Goal: Navigation & Orientation: Find specific page/section

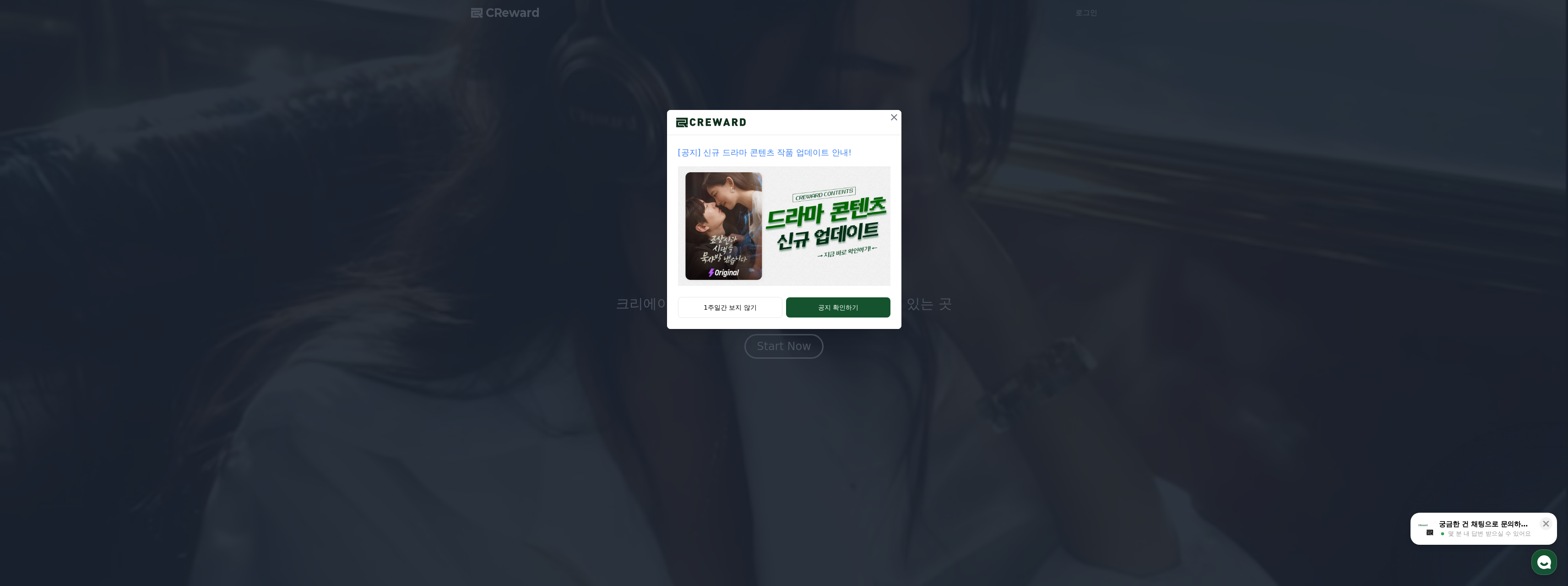
click at [896, 116] on icon at bounding box center [893, 117] width 11 height 11
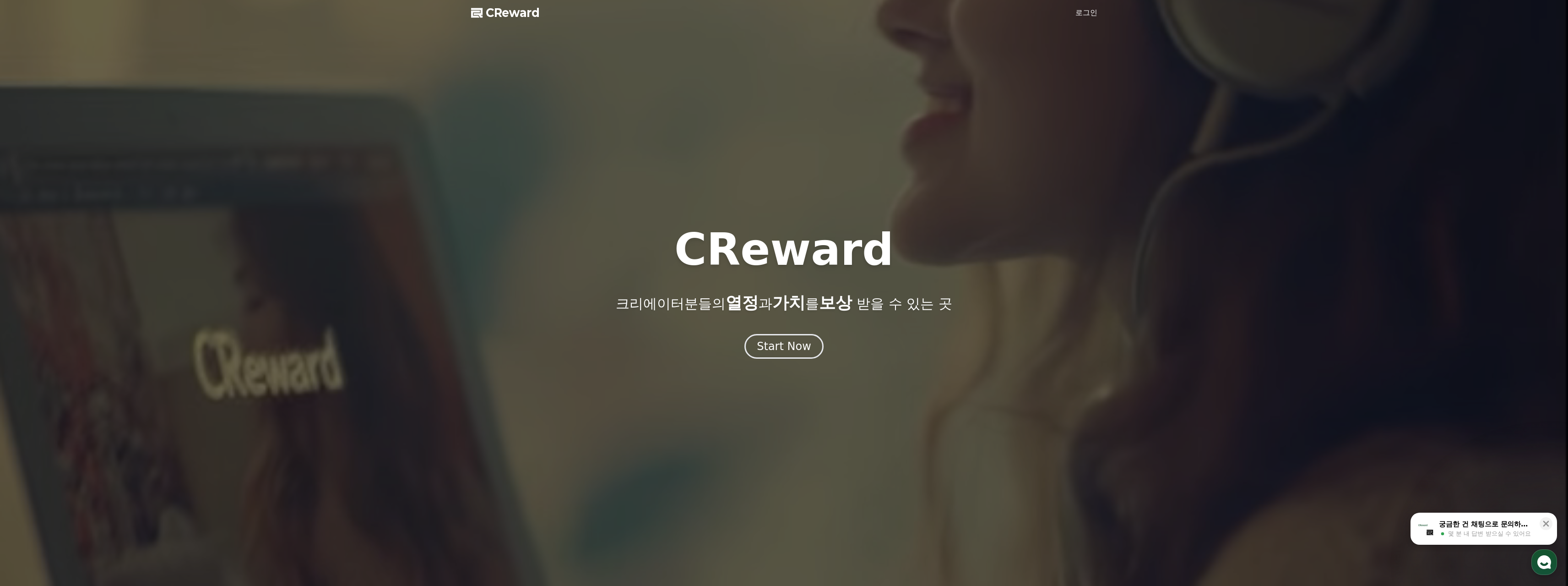
click at [1084, 9] on link "로그인" at bounding box center [1086, 13] width 22 height 11
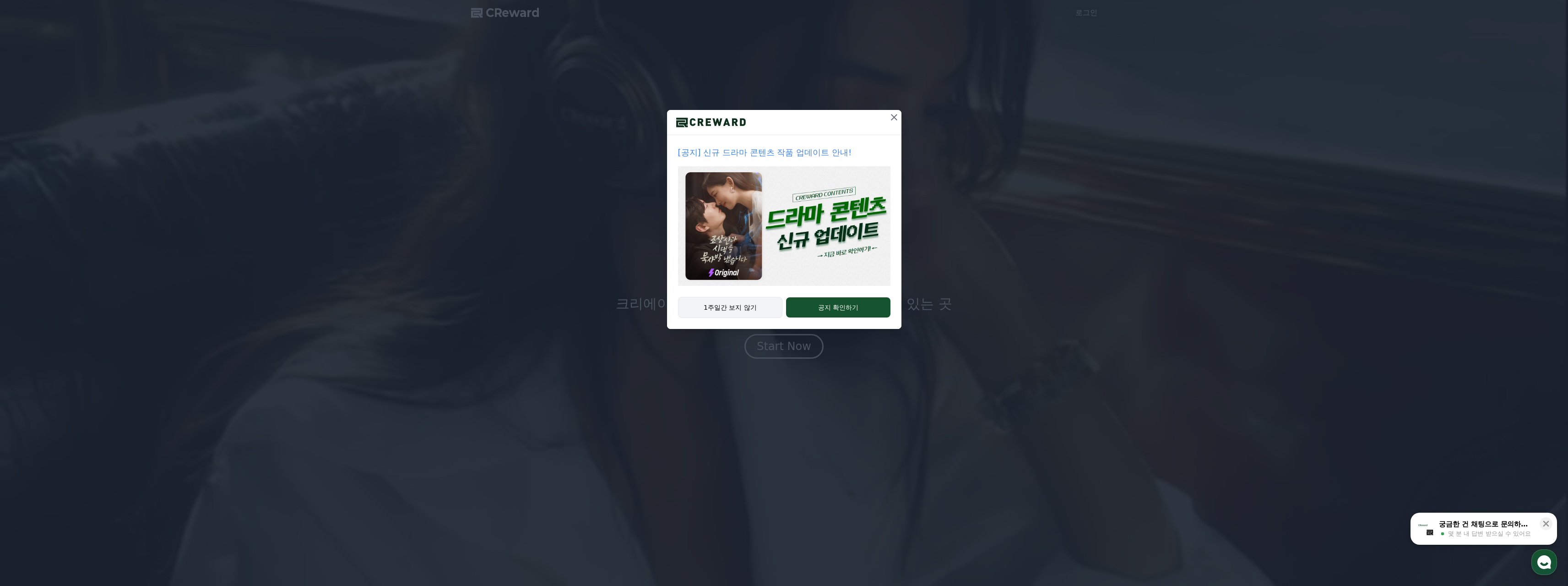
click at [750, 312] on button "1주일간 보지 않기" at bounding box center [731, 307] width 105 height 21
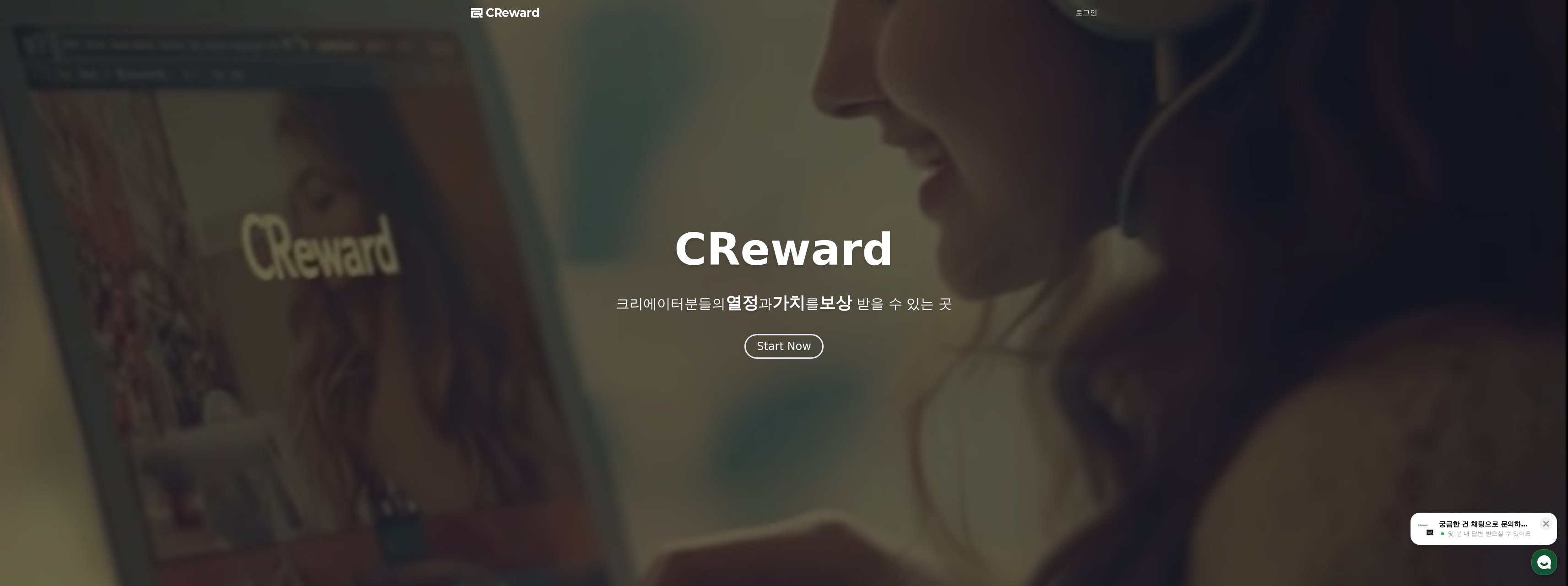
click at [1104, 9] on div at bounding box center [784, 293] width 1568 height 586
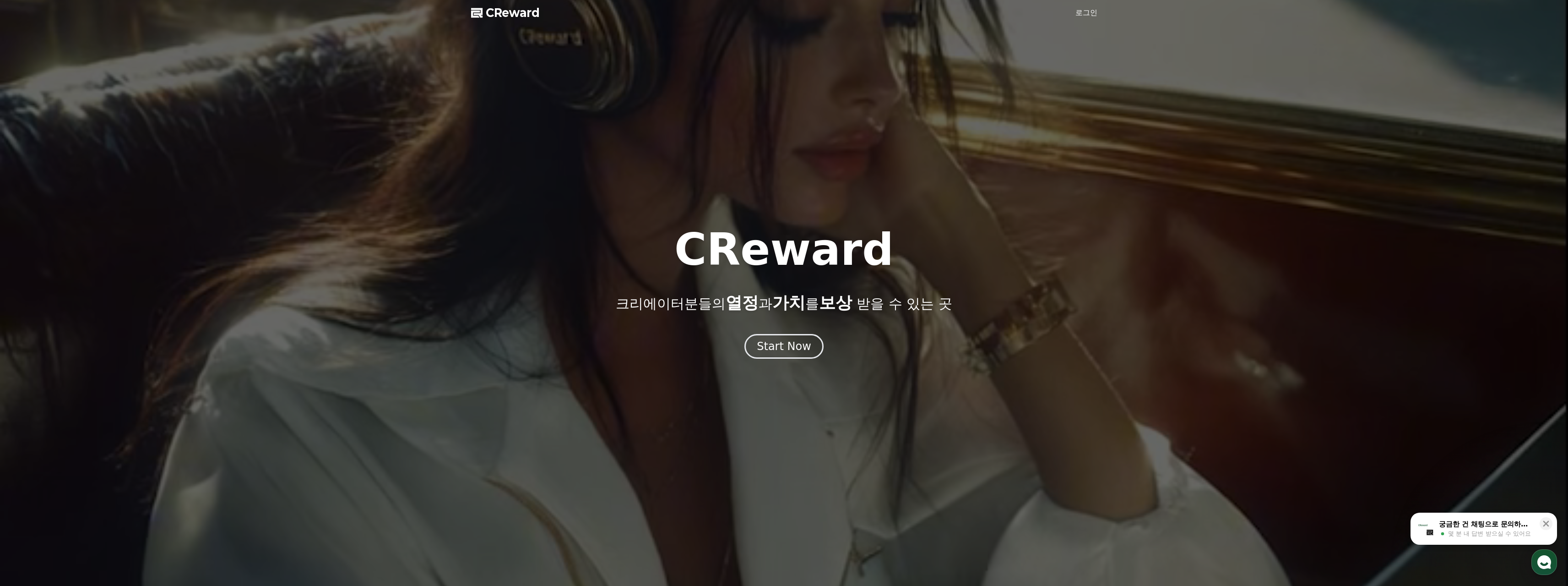
click at [1084, 14] on link "로그인" at bounding box center [1086, 13] width 22 height 11
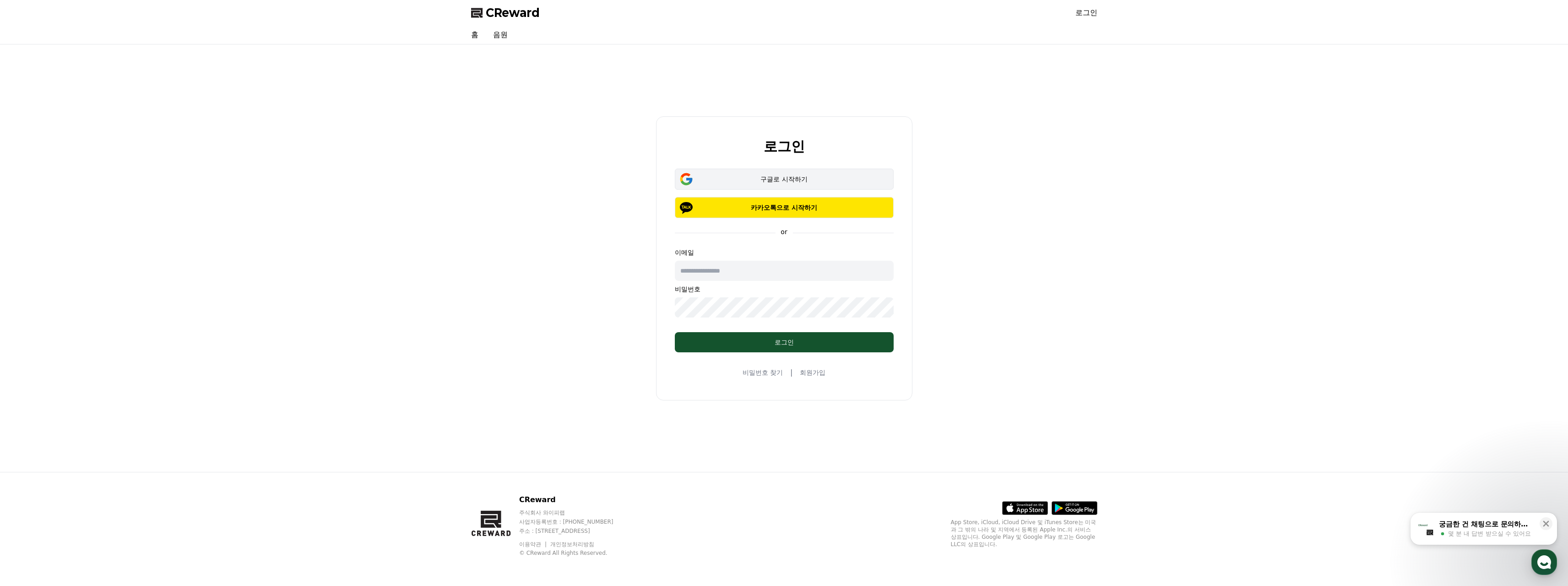
click at [784, 184] on button "구글로 시작하기" at bounding box center [784, 179] width 219 height 21
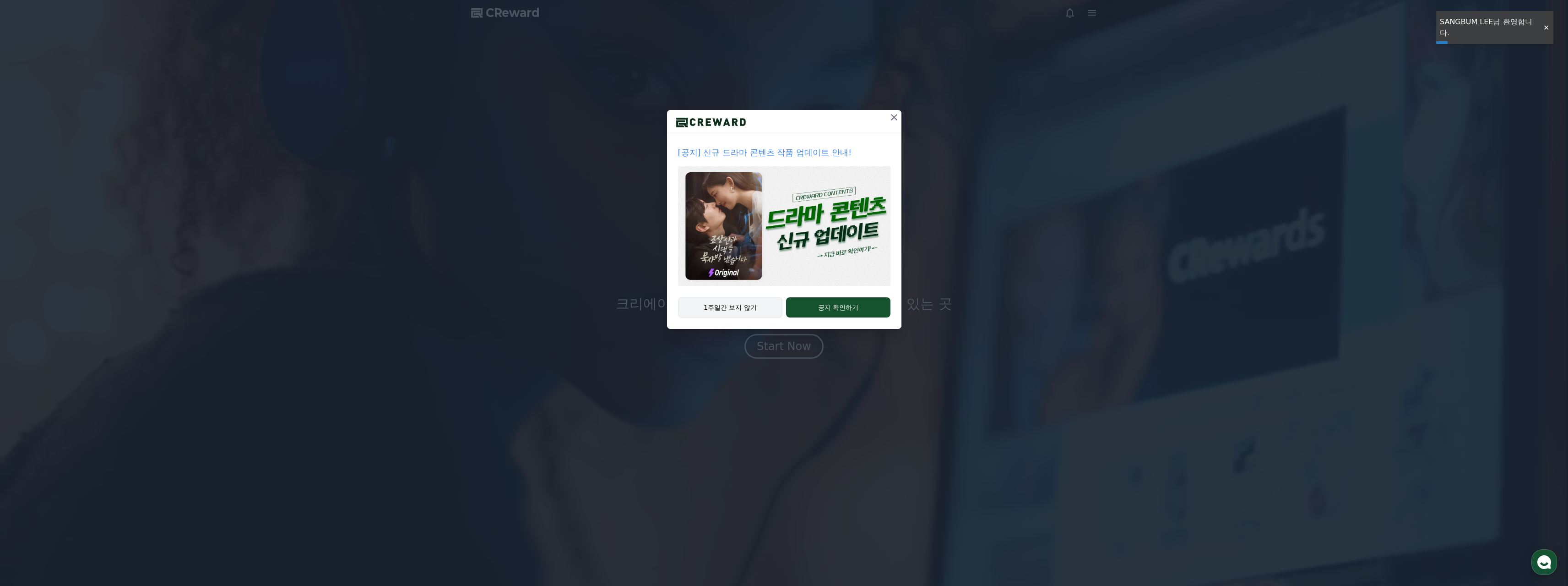
click at [756, 310] on button "1주일간 보지 않기" at bounding box center [731, 307] width 105 height 21
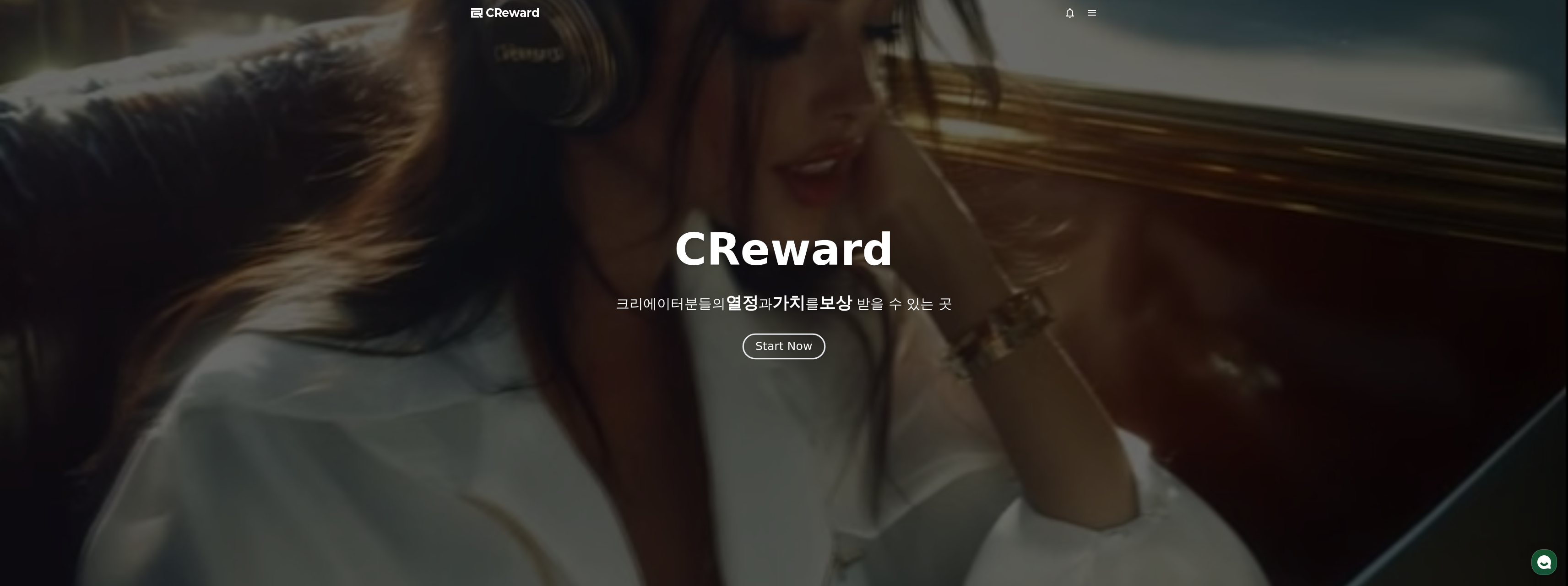
click at [794, 346] on div "Start Now" at bounding box center [784, 346] width 57 height 15
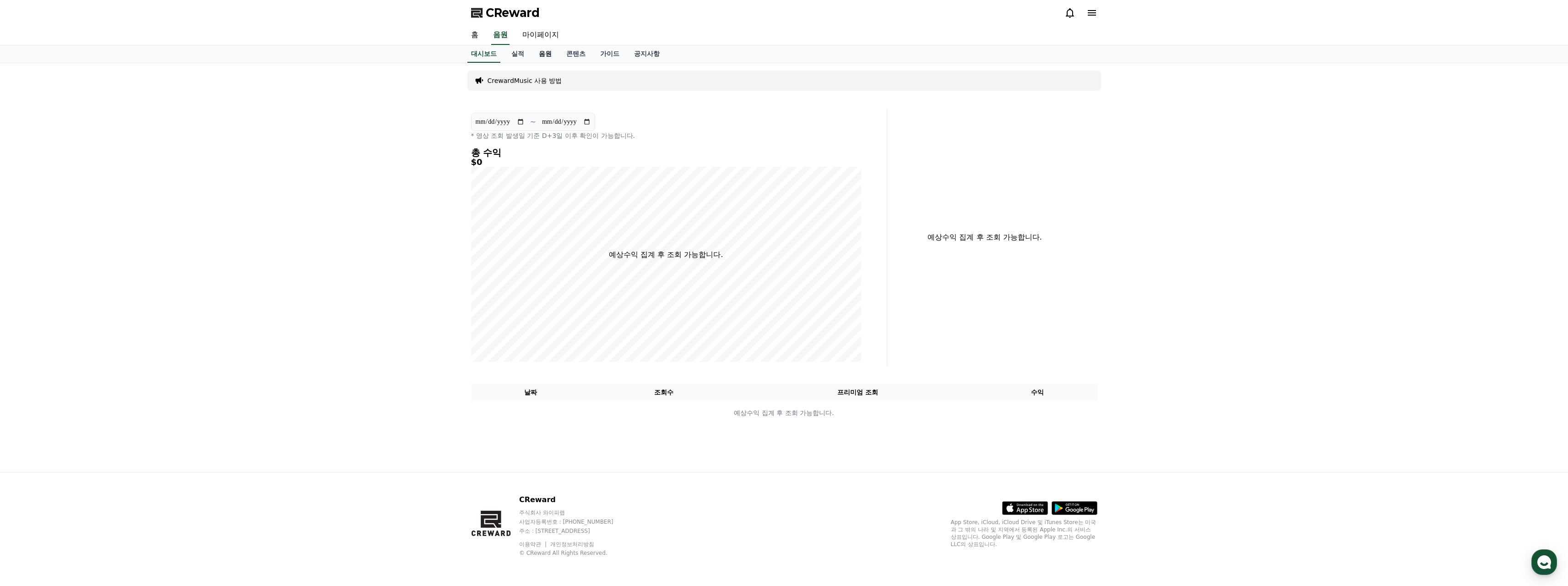
click at [544, 52] on link "음원" at bounding box center [545, 55] width 27 height 18
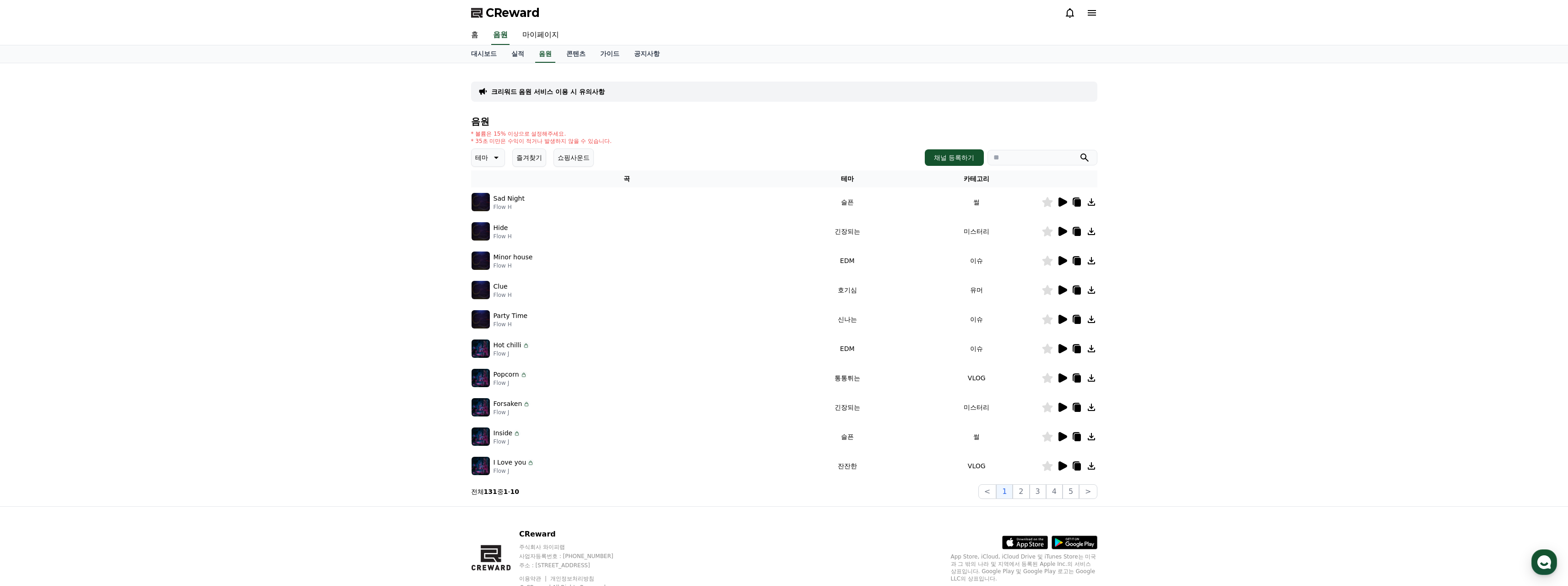
click at [1055, 200] on div at bounding box center [1069, 202] width 55 height 11
click at [1059, 201] on icon at bounding box center [1063, 202] width 9 height 9
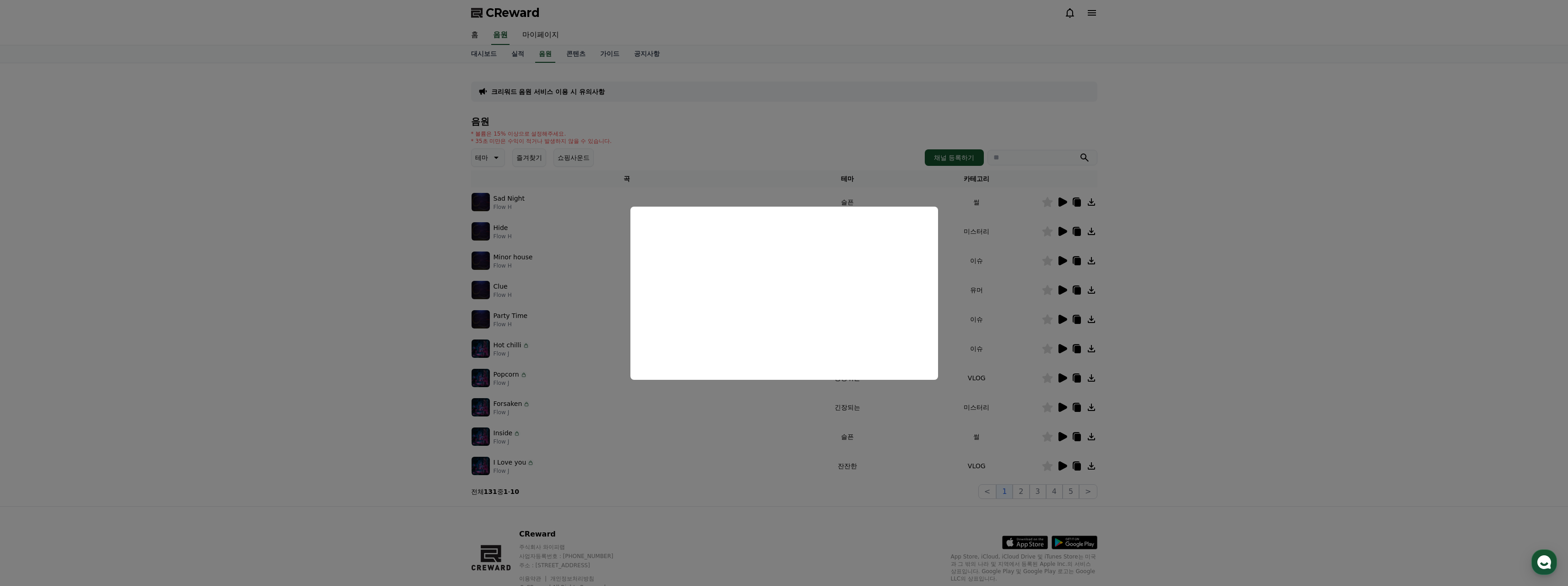
click at [686, 422] on button "close modal" at bounding box center [784, 293] width 1568 height 586
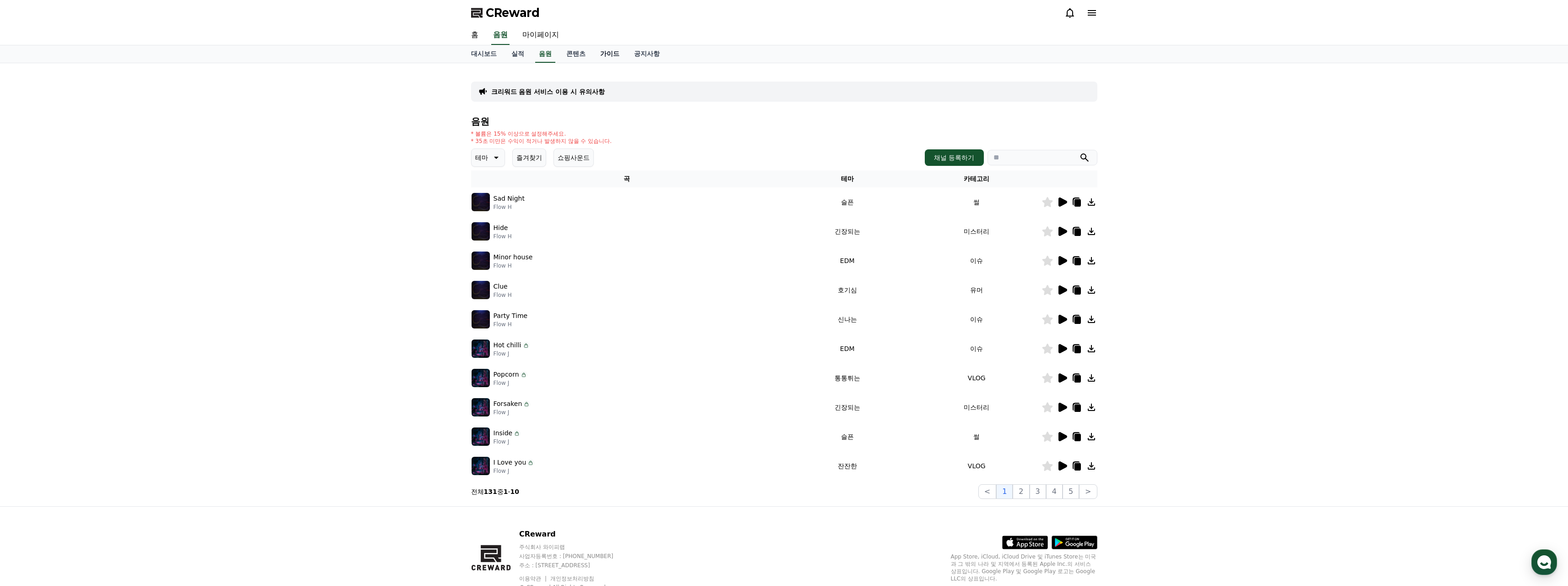
click at [615, 56] on link "가이드" at bounding box center [610, 55] width 34 height 18
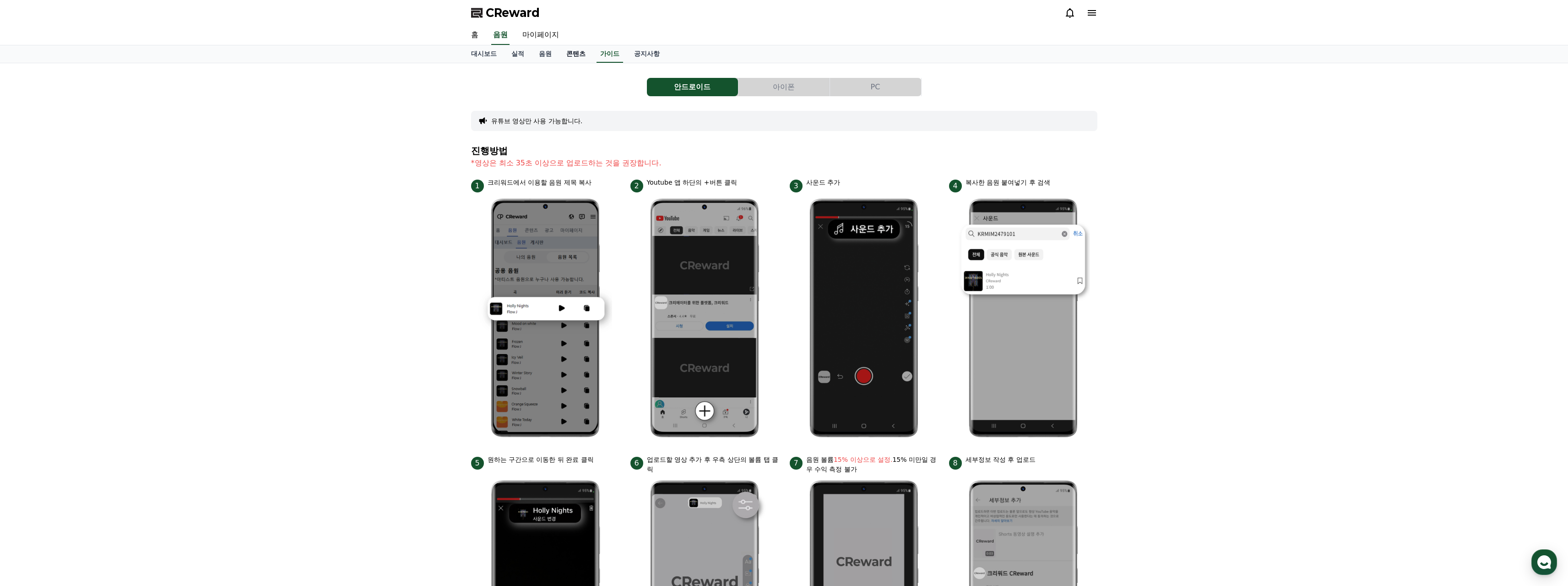
click at [569, 57] on link "콘텐츠" at bounding box center [576, 55] width 34 height 18
click at [551, 57] on link "음원" at bounding box center [545, 55] width 27 height 18
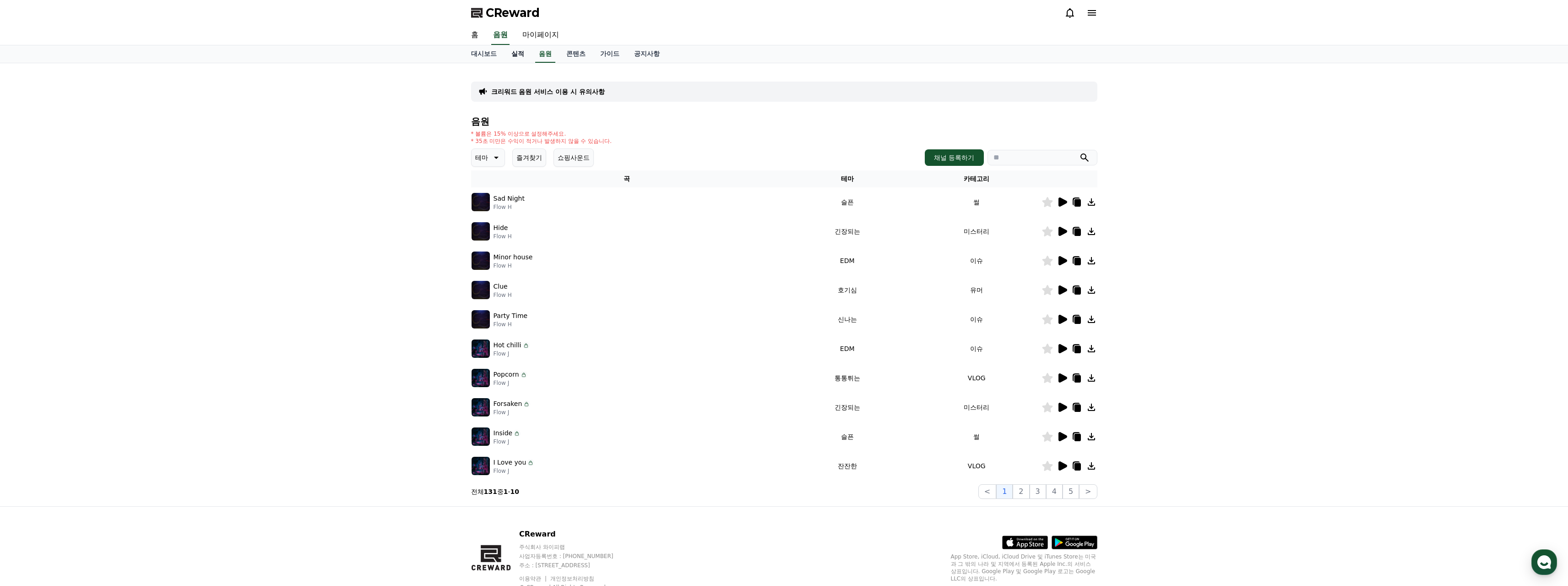
click at [504, 56] on link "실적" at bounding box center [517, 55] width 27 height 18
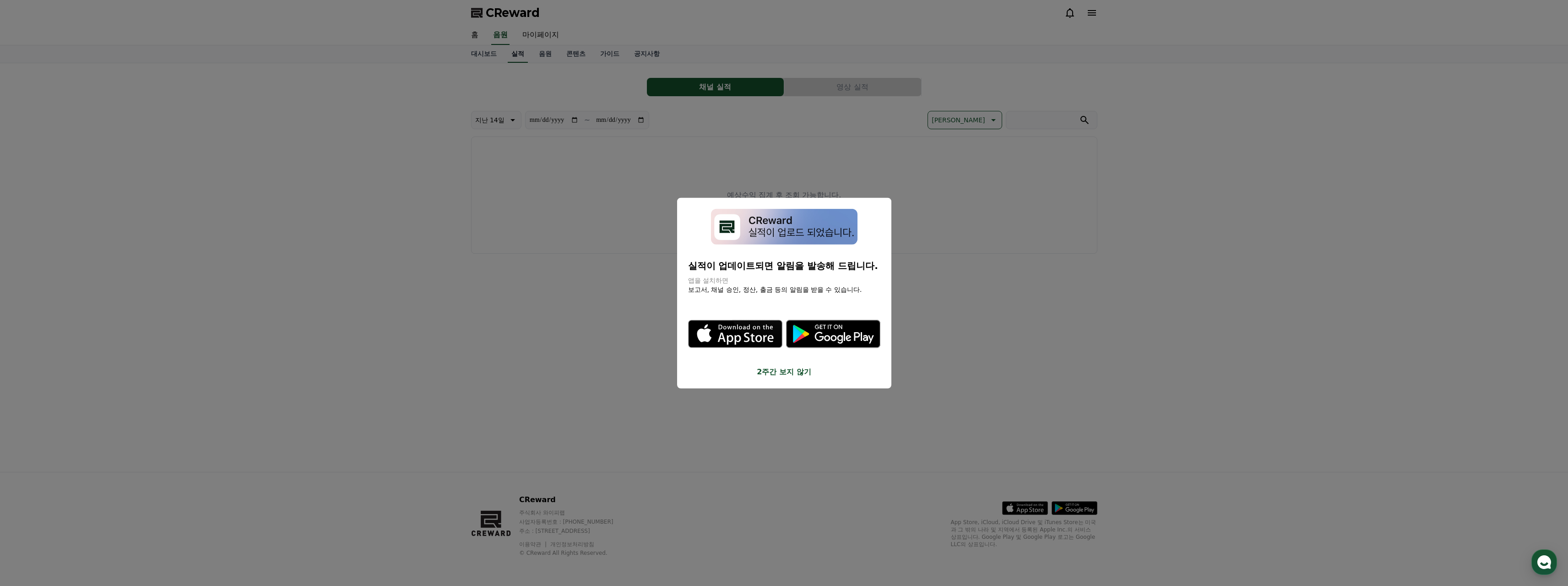
click at [511, 55] on button "close modal" at bounding box center [784, 293] width 1568 height 586
click at [555, 56] on link "음원" at bounding box center [545, 55] width 27 height 18
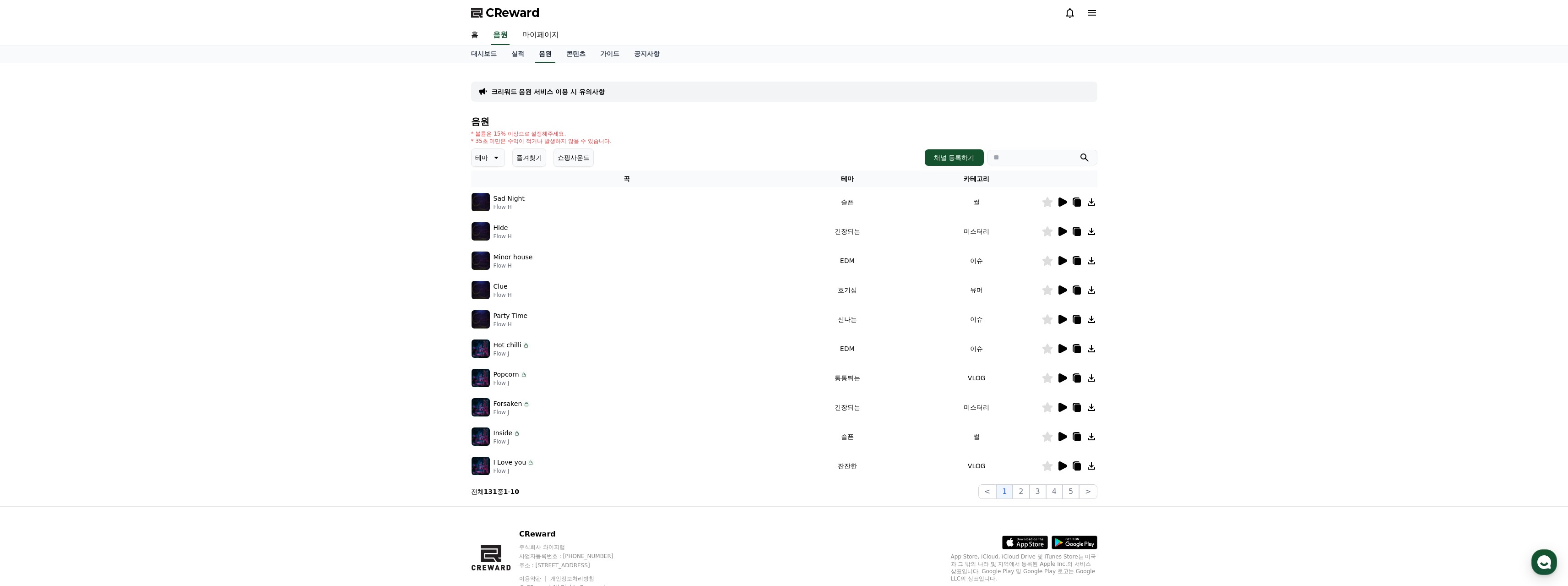
click at [553, 60] on link "음원" at bounding box center [545, 55] width 20 height 18
click at [1063, 200] on icon at bounding box center [1063, 202] width 9 height 9
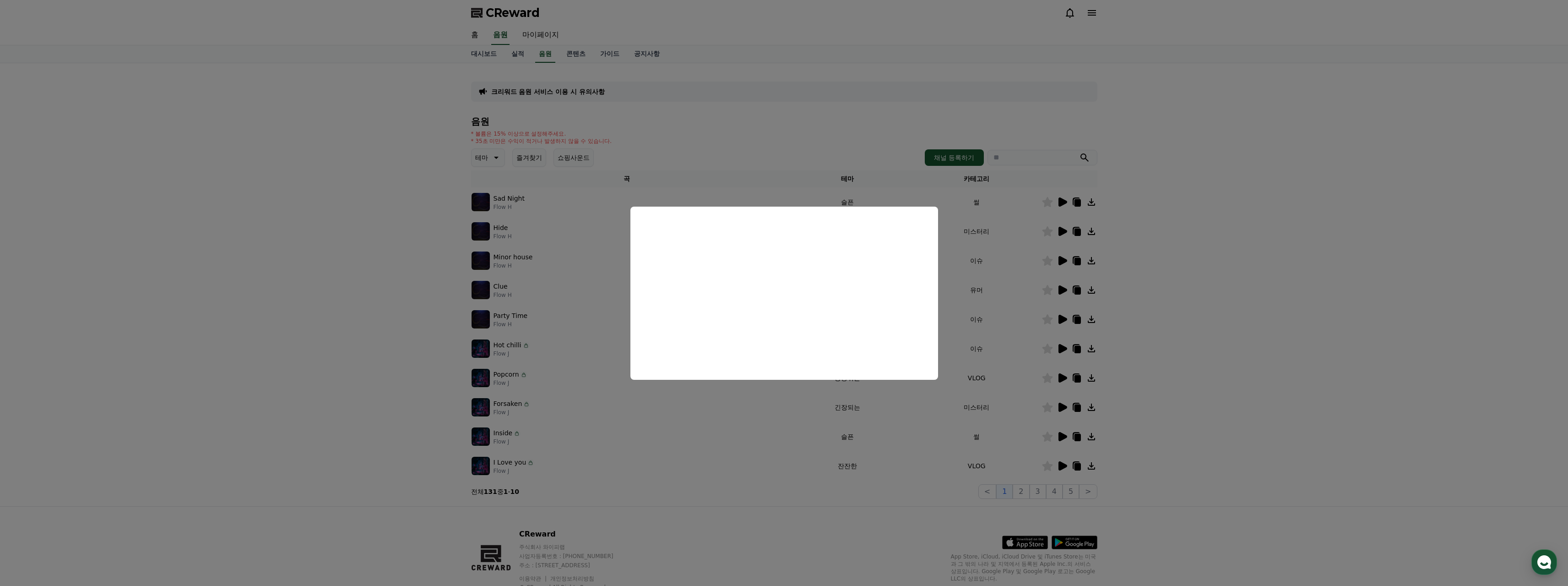
drag, startPoint x: 699, startPoint y: 414, endPoint x: 614, endPoint y: 422, distance: 85.4
click at [698, 414] on button "close modal" at bounding box center [784, 293] width 1568 height 586
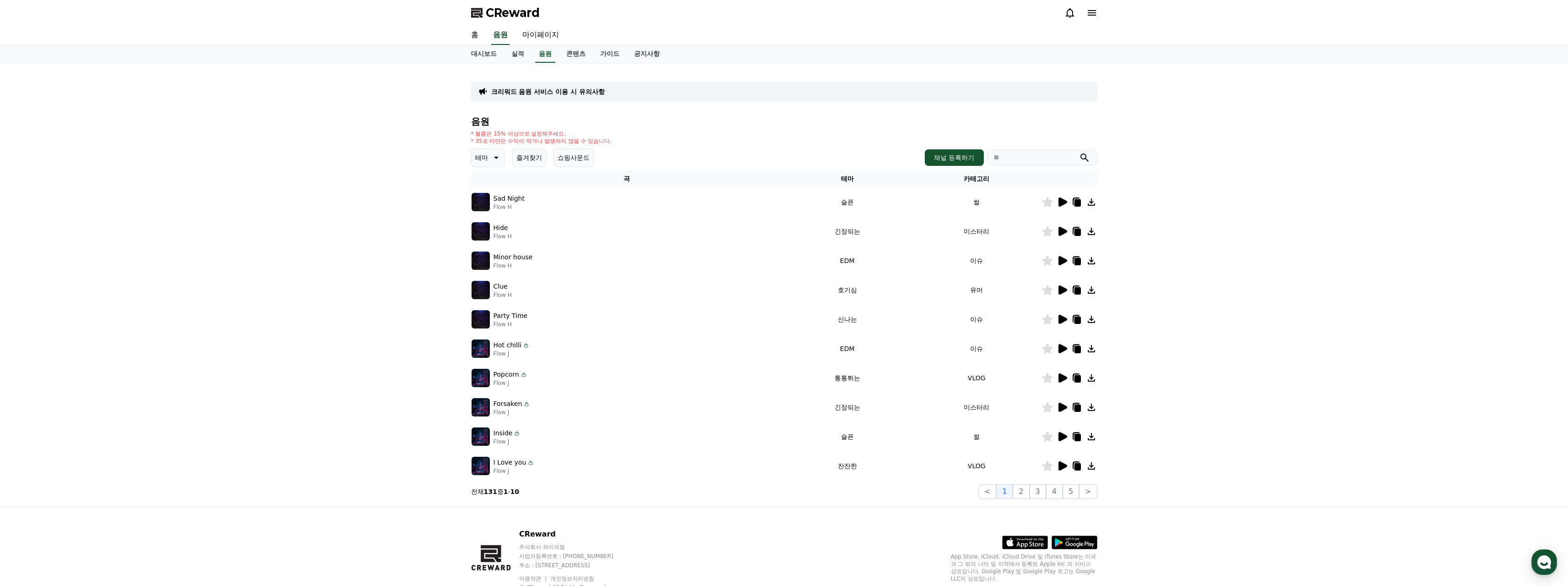
click at [487, 448] on td "Inside Flow J" at bounding box center [627, 436] width 312 height 29
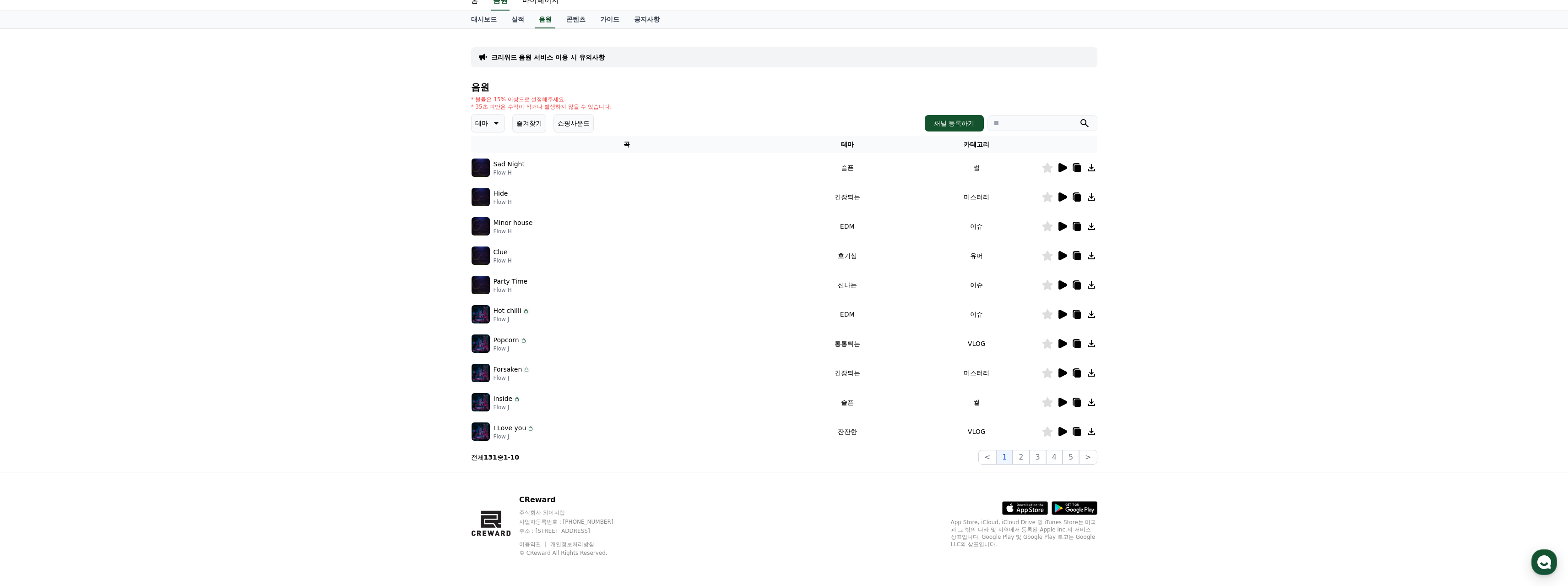
click at [1060, 427] on icon at bounding box center [1062, 431] width 11 height 11
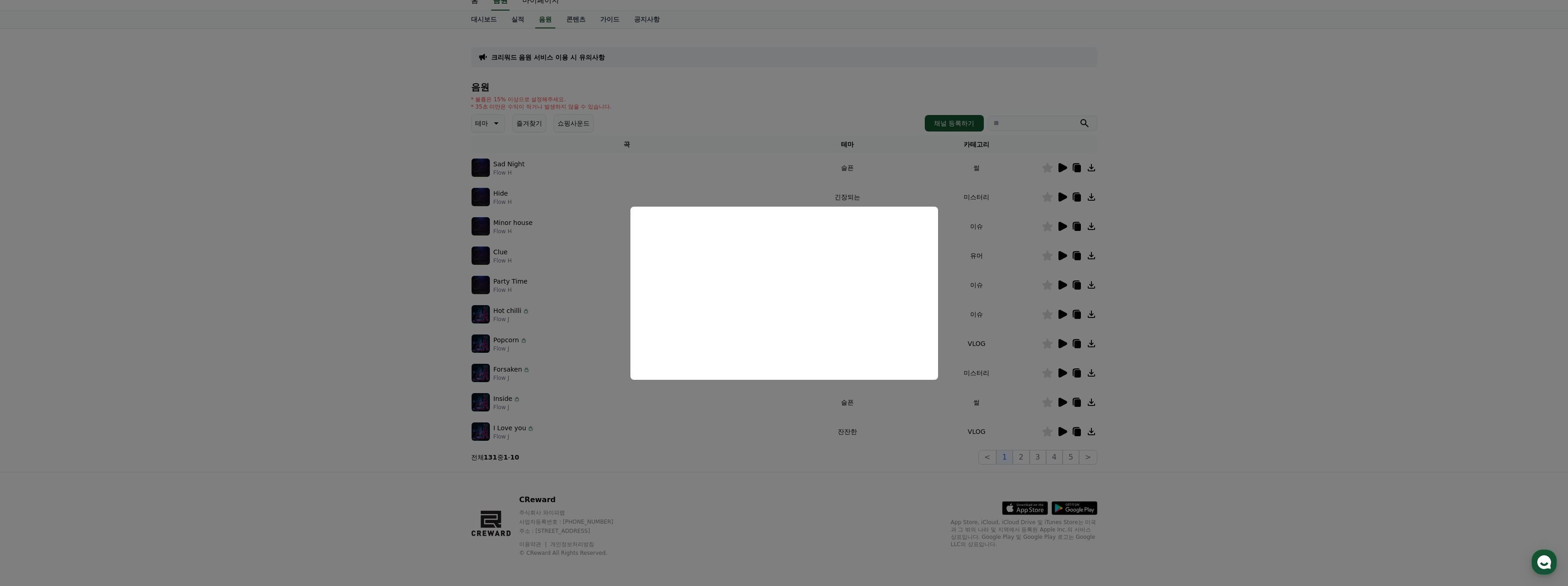
click at [1167, 332] on button "close modal" at bounding box center [784, 293] width 1568 height 586
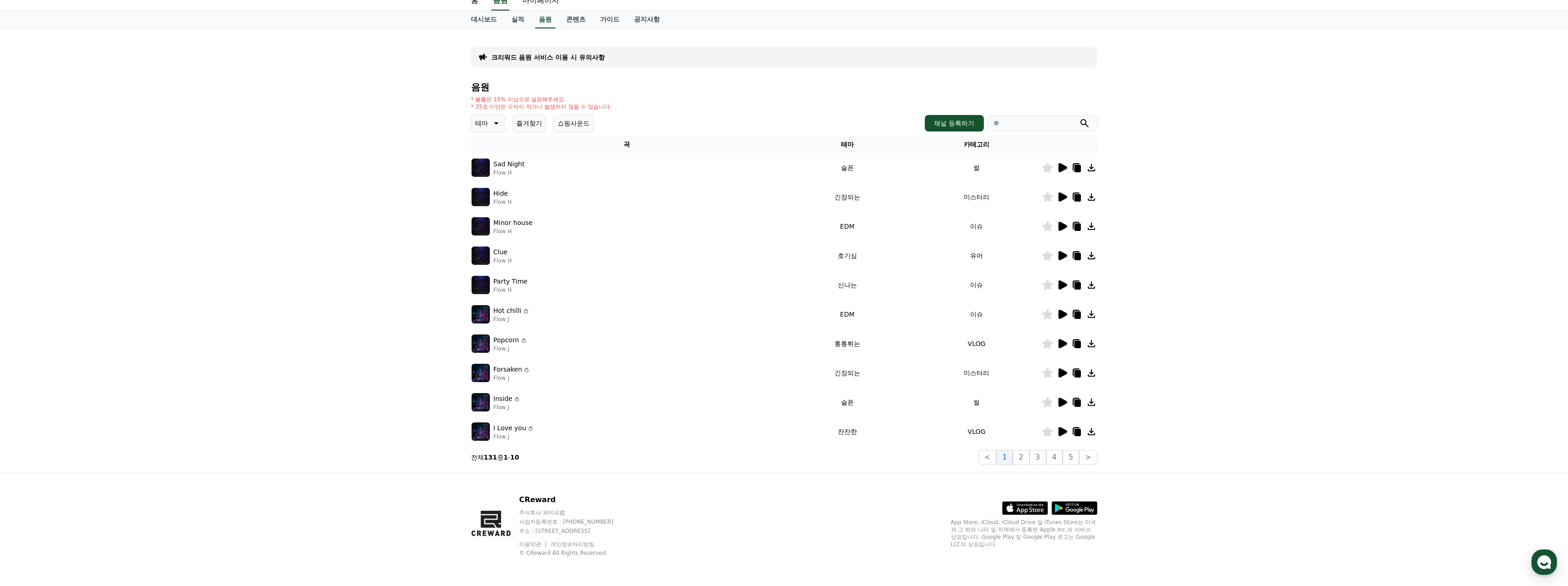
scroll to position [0, 0]
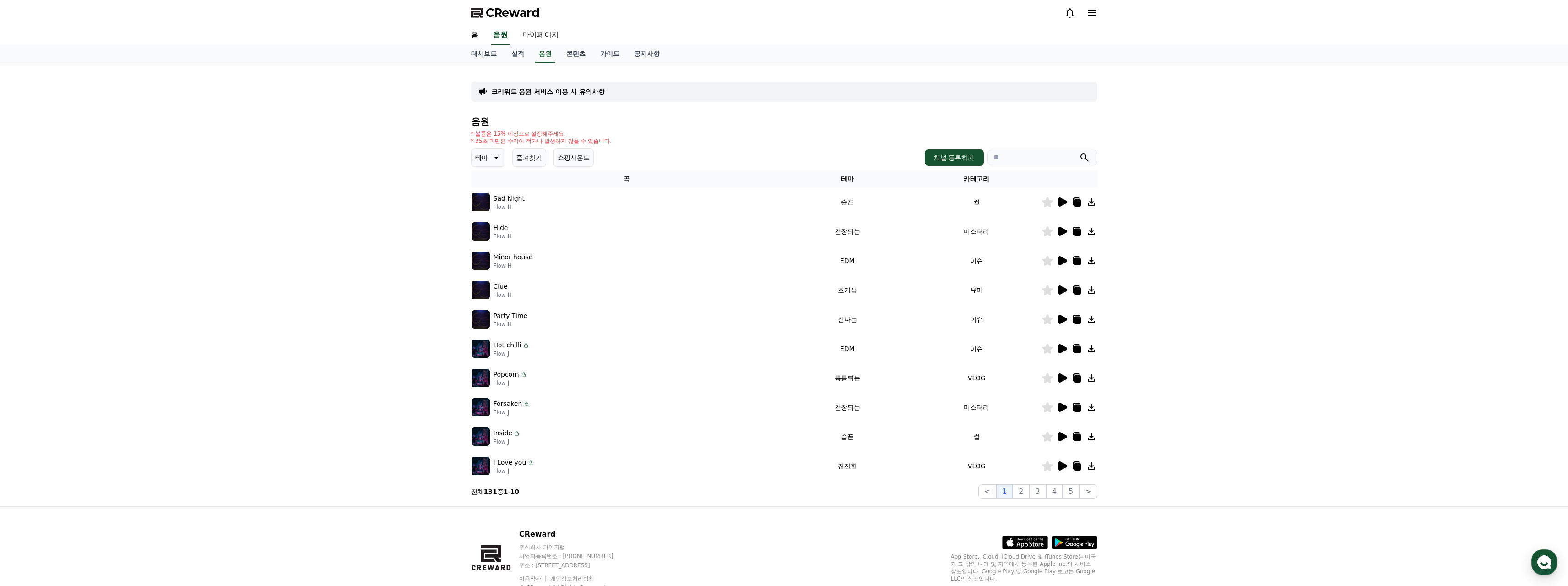
click at [574, 158] on button "쇼핑사운드" at bounding box center [573, 157] width 41 height 18
click at [1065, 234] on icon at bounding box center [1062, 231] width 11 height 11
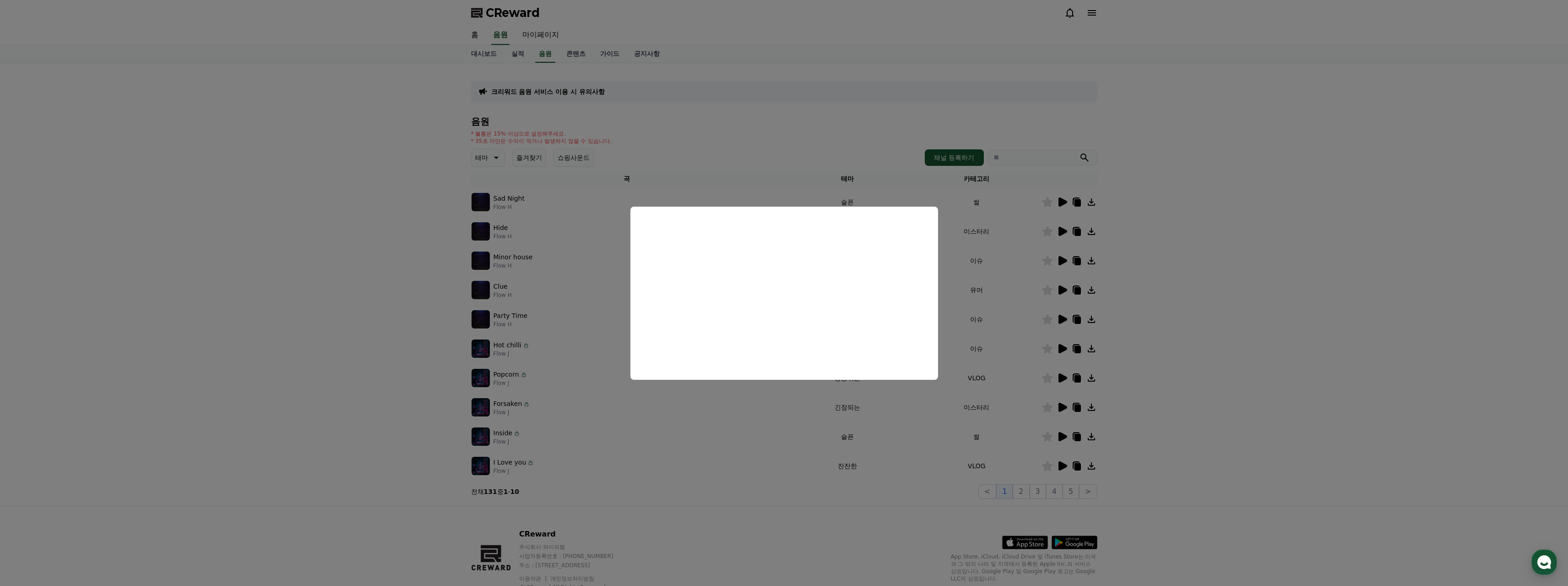
click at [1058, 204] on button "close modal" at bounding box center [784, 293] width 1568 height 586
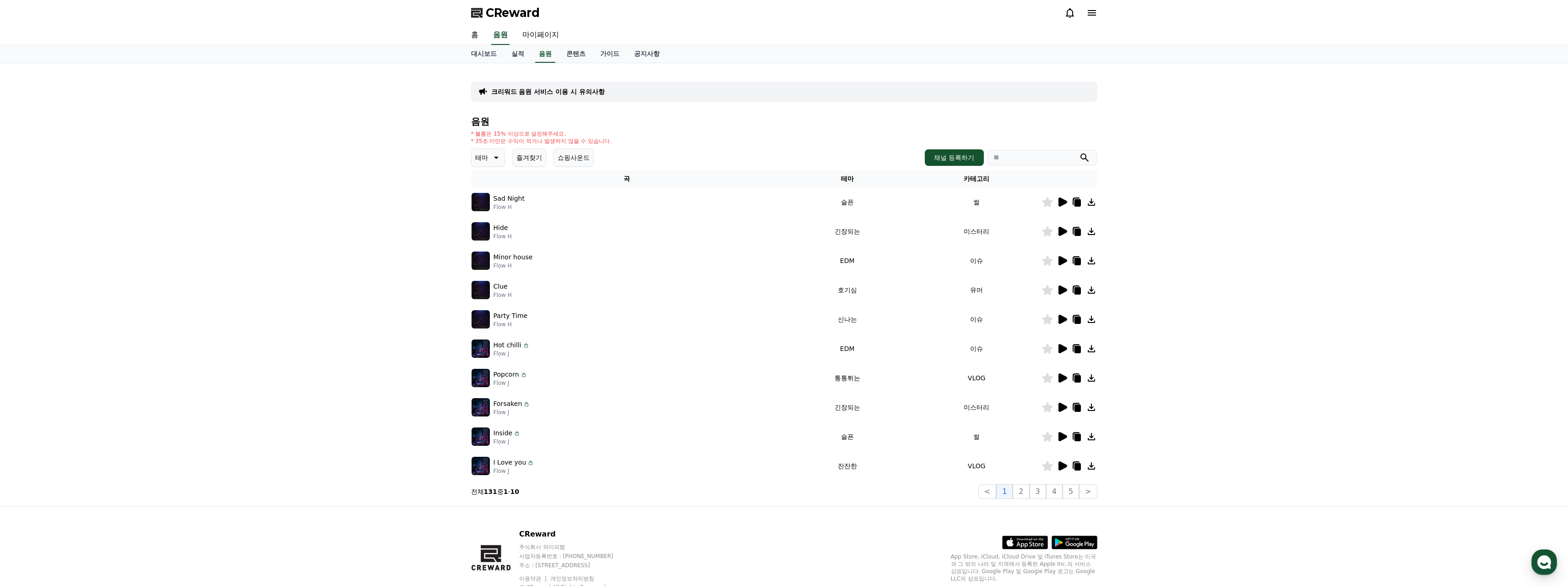
click at [1064, 201] on icon at bounding box center [1063, 202] width 9 height 9
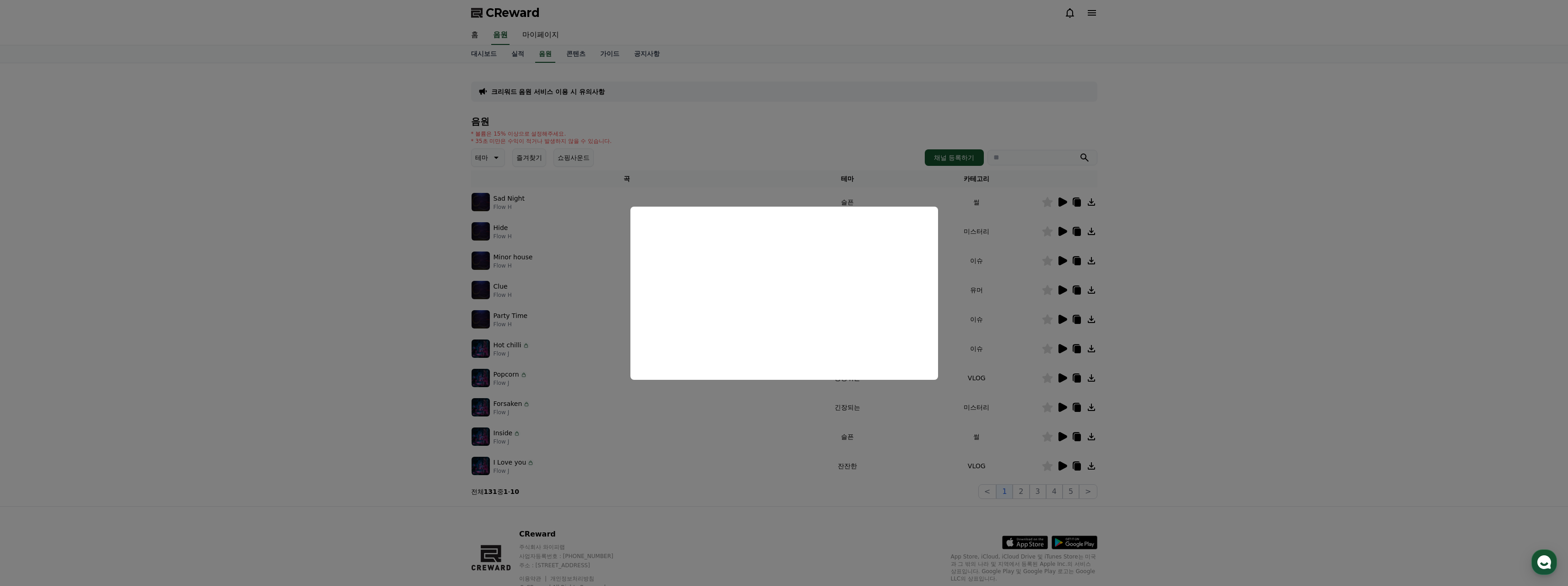
click at [899, 445] on button "close modal" at bounding box center [784, 293] width 1568 height 586
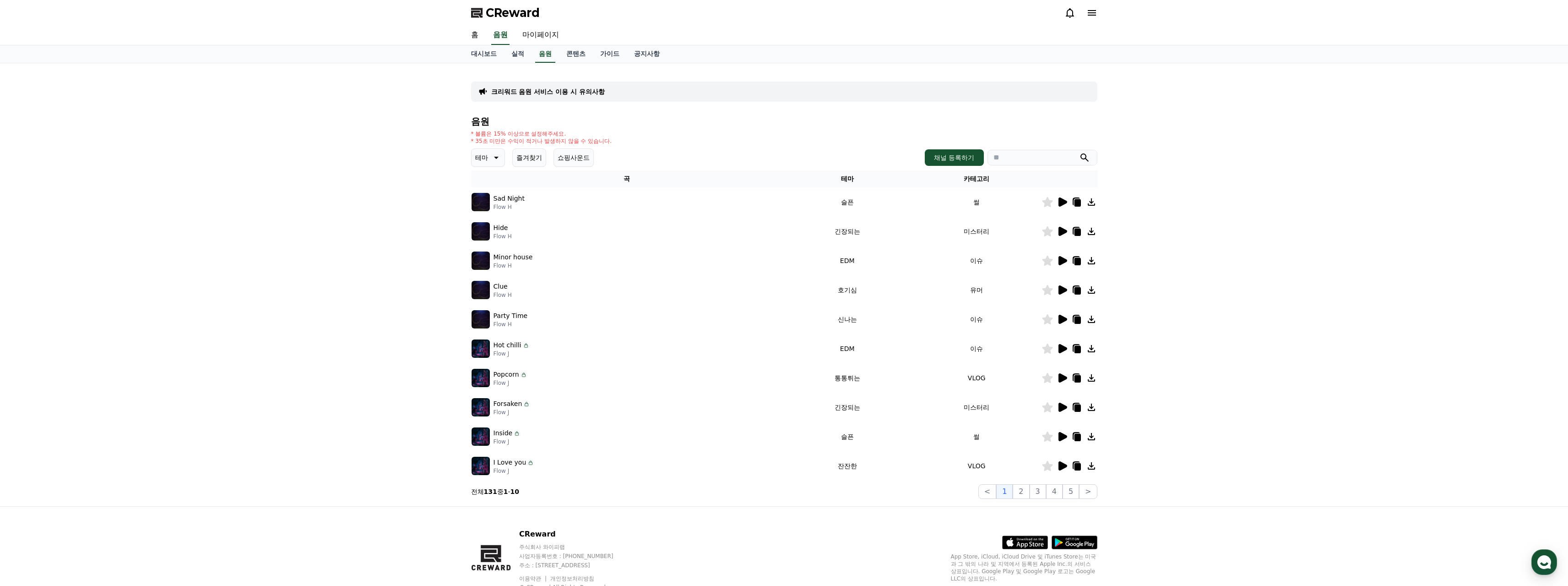
click at [1061, 377] on icon at bounding box center [1063, 378] width 9 height 9
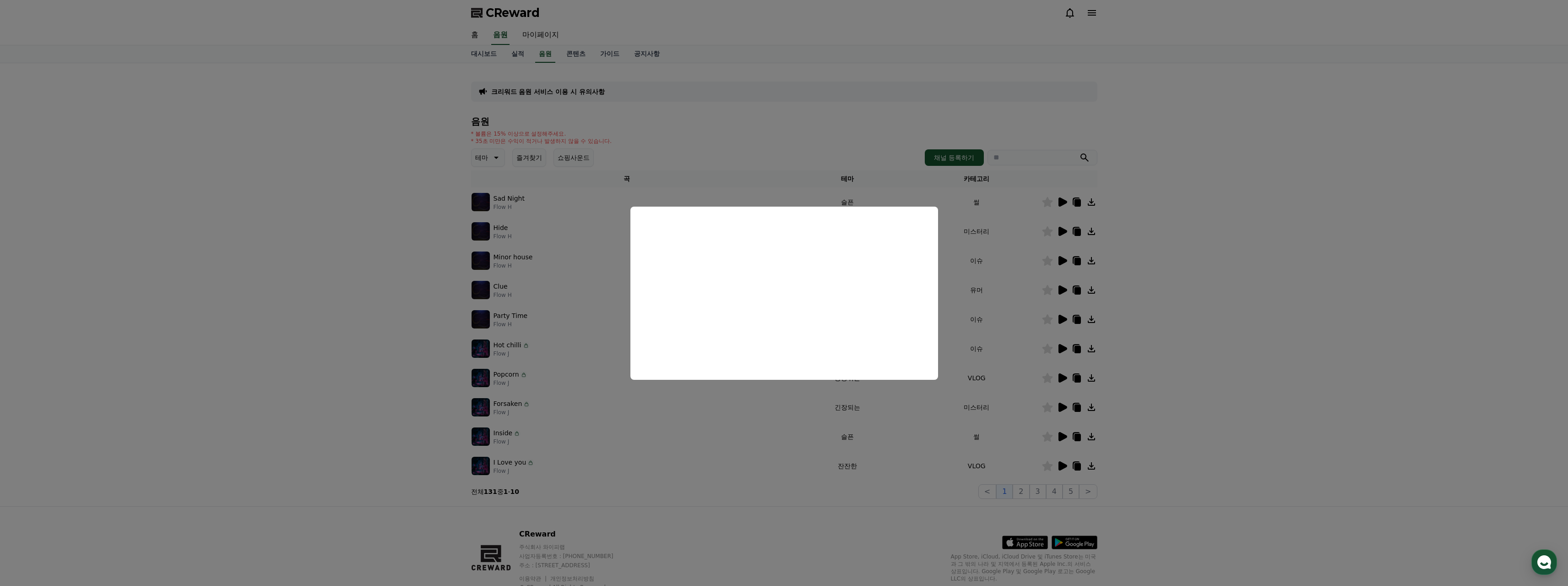
click at [416, 167] on button "close modal" at bounding box center [784, 293] width 1568 height 586
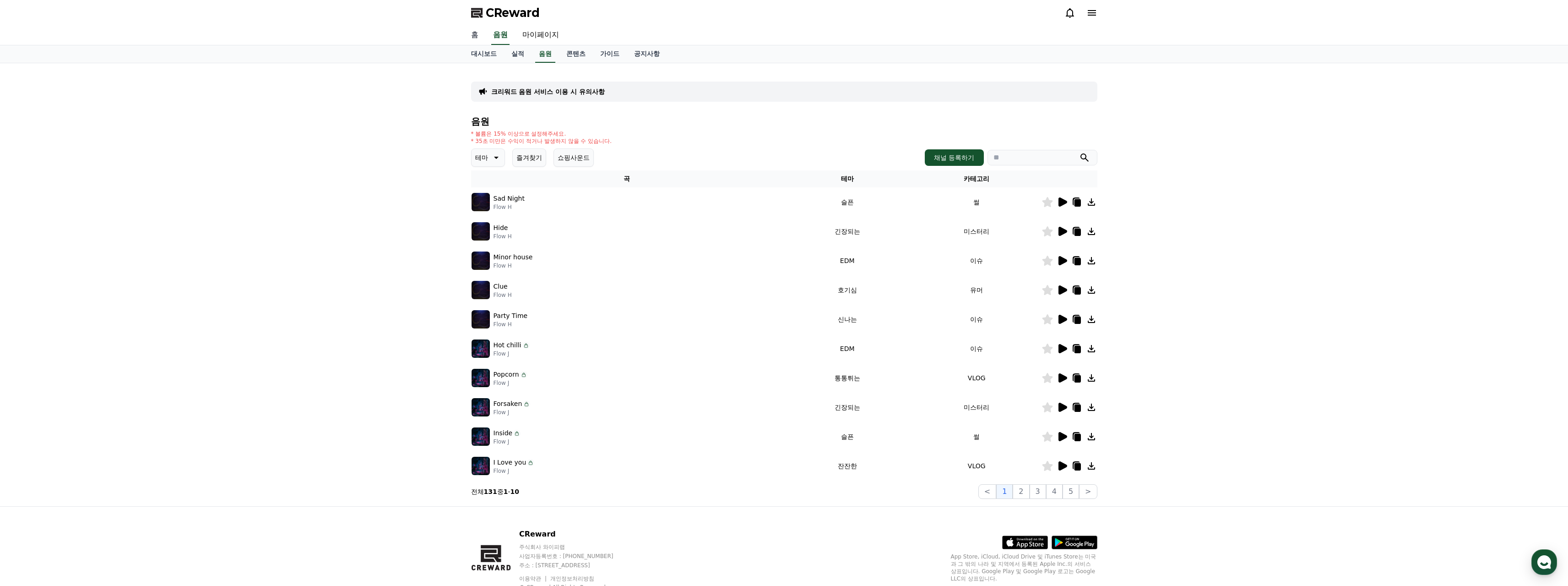
click at [474, 35] on link "홈" at bounding box center [475, 35] width 22 height 19
